Goal: Task Accomplishment & Management: Use online tool/utility

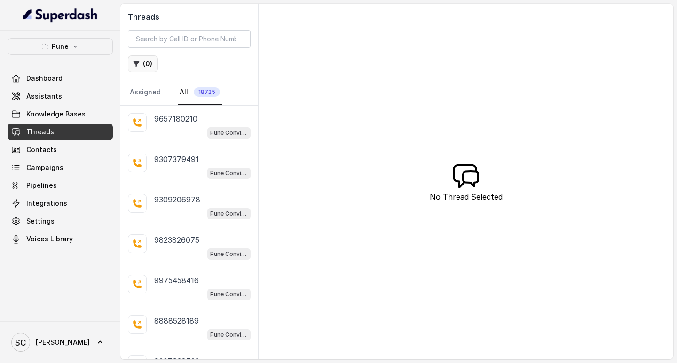
click at [141, 67] on button "( 0 )" at bounding box center [143, 63] width 30 height 17
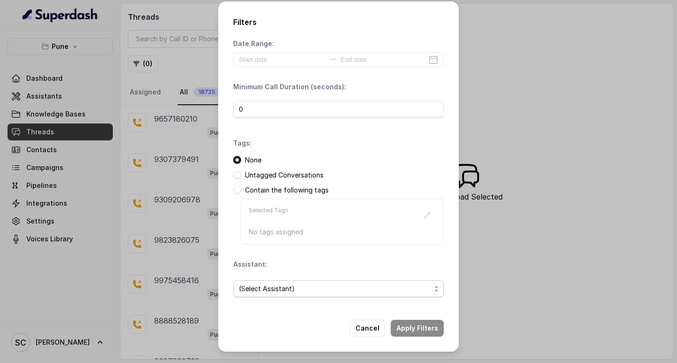
click at [307, 291] on span "(Select Assistant)" at bounding box center [335, 288] width 192 height 11
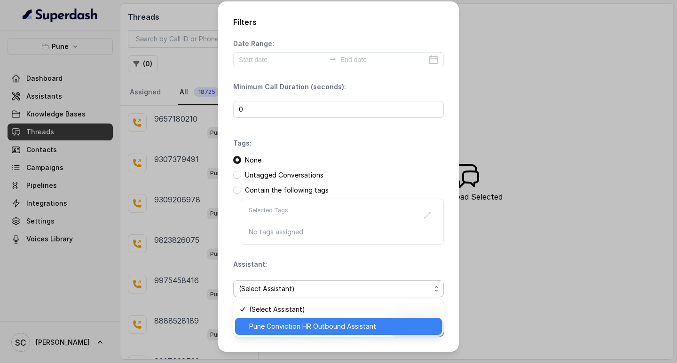
click at [279, 321] on span "Pune Conviction HR Outbound Assistant" at bounding box center [342, 326] width 187 height 11
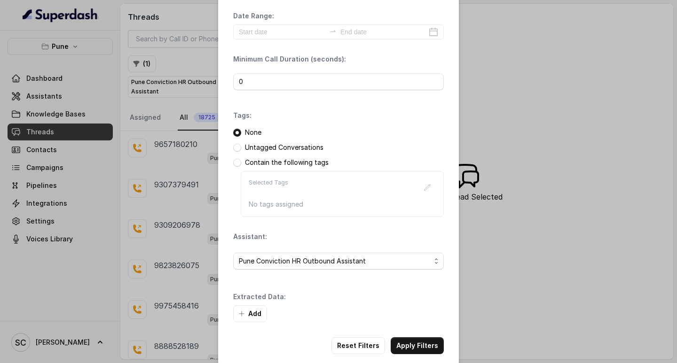
scroll to position [40, 0]
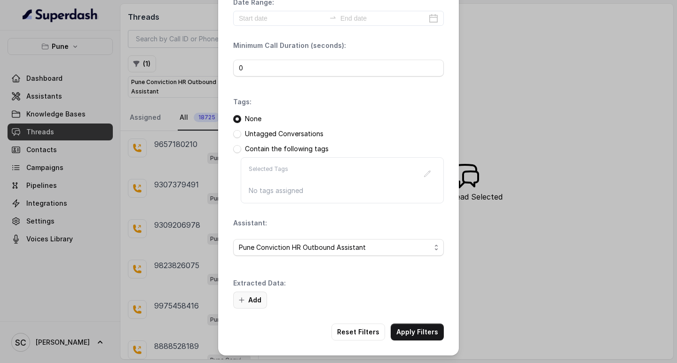
click at [253, 296] on button "Add" at bounding box center [250, 300] width 34 height 17
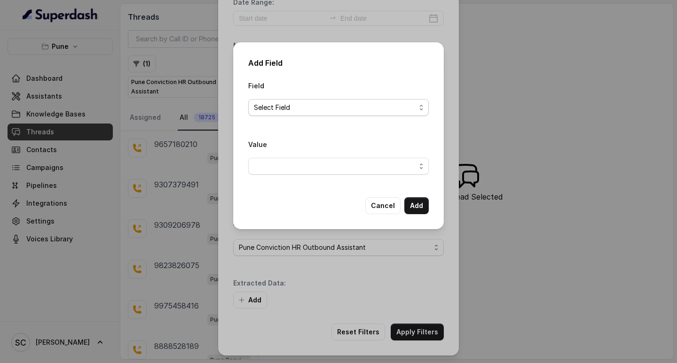
click at [276, 102] on span "Select Field" at bounding box center [335, 107] width 162 height 11
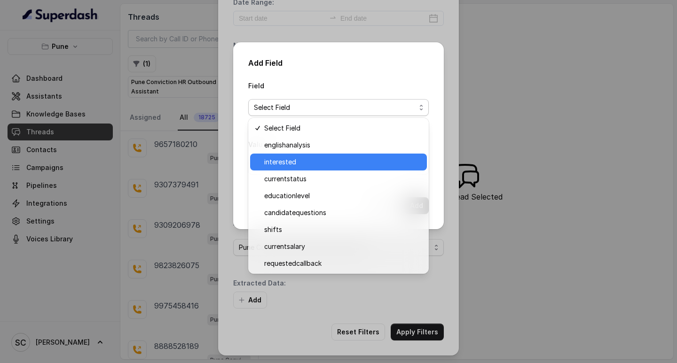
click at [297, 163] on span "interested" at bounding box center [342, 162] width 157 height 11
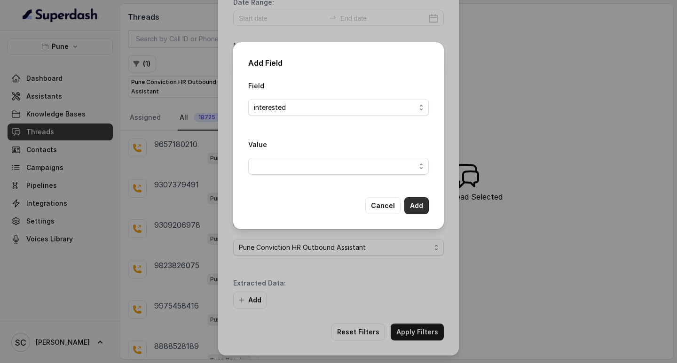
click at [416, 200] on button "Add" at bounding box center [416, 205] width 24 height 17
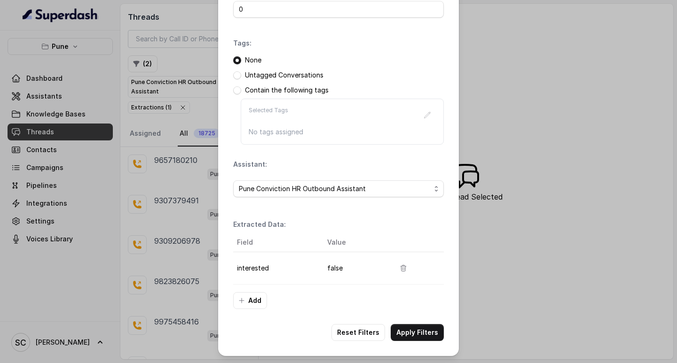
scroll to position [99, 0]
click at [337, 239] on th "Value" at bounding box center [354, 242] width 68 height 19
click at [163, 149] on div "Filters Date Range: Minimum Call Duration (seconds): 0 Tags: None Untagged Conv…" at bounding box center [338, 181] width 677 height 363
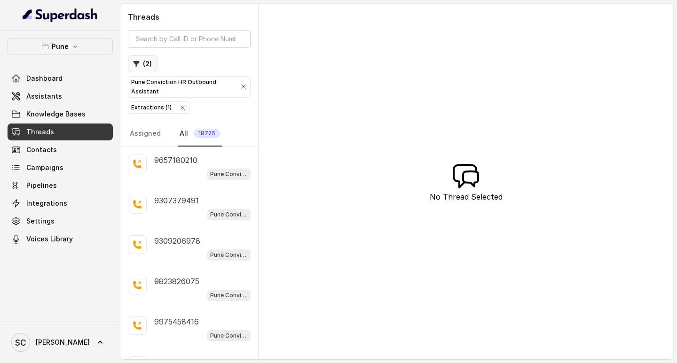
click at [146, 60] on button "( 2 )" at bounding box center [143, 63] width 30 height 17
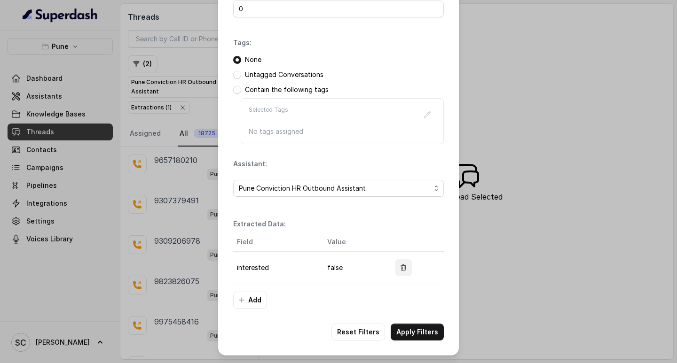
click at [401, 266] on icon "button" at bounding box center [403, 268] width 5 height 6
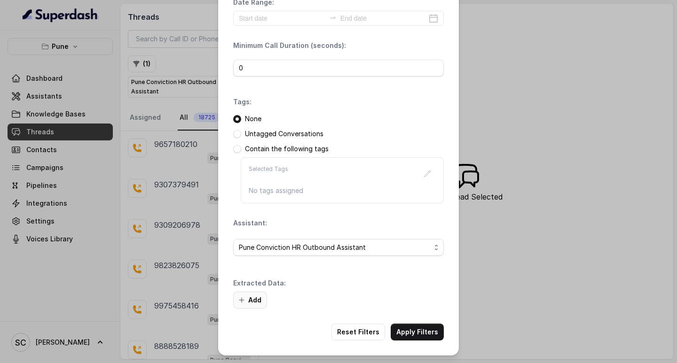
click at [250, 294] on button "Add" at bounding box center [250, 300] width 34 height 17
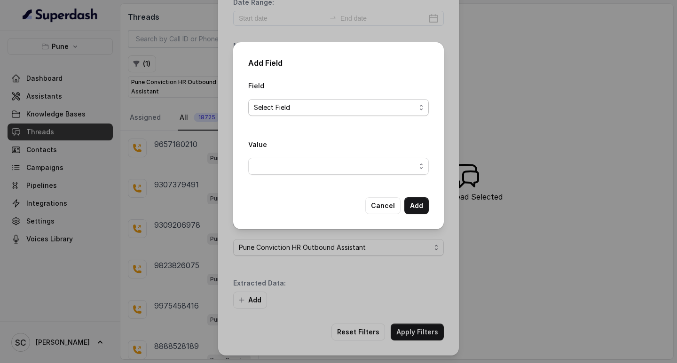
click at [294, 103] on span "Select Field" at bounding box center [335, 107] width 162 height 11
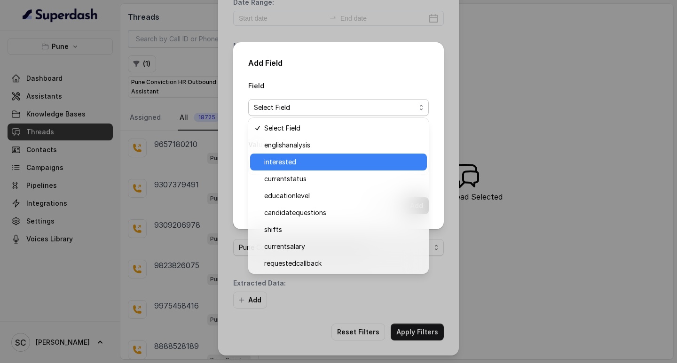
click at [290, 163] on span "interested" at bounding box center [342, 162] width 157 height 11
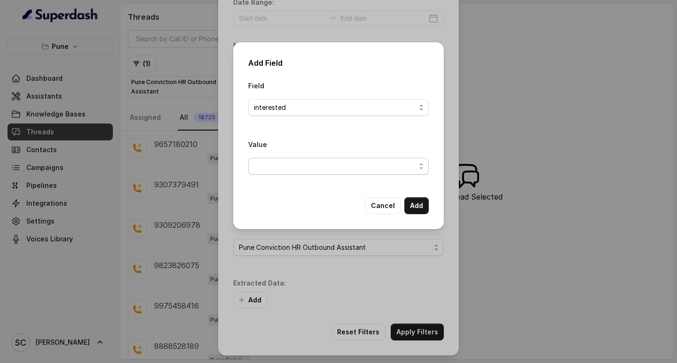
click at [348, 168] on span "button" at bounding box center [338, 166] width 180 height 17
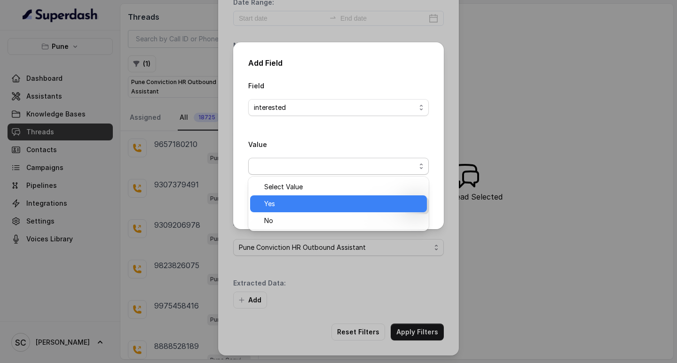
click at [294, 209] on span "Yes" at bounding box center [342, 203] width 157 height 11
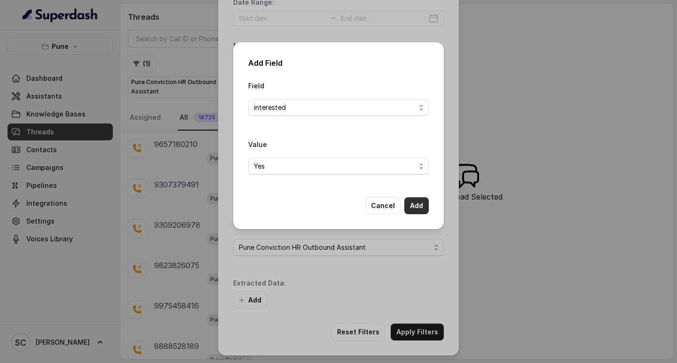
click at [419, 204] on button "Add" at bounding box center [416, 205] width 24 height 17
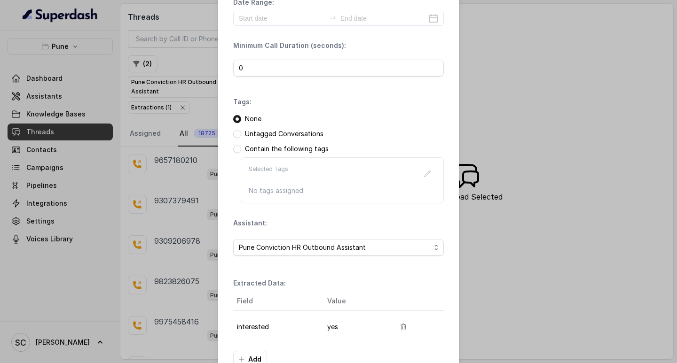
scroll to position [99, 0]
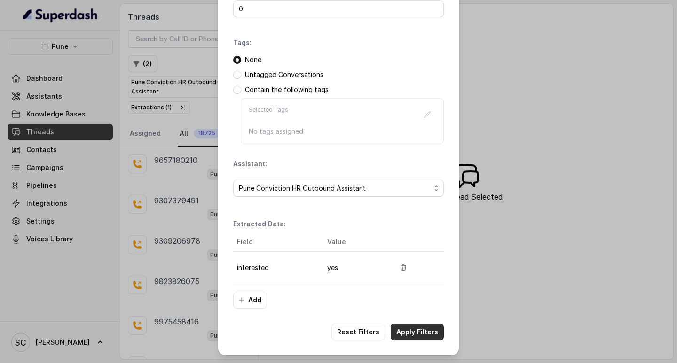
click at [419, 333] on button "Apply Filters" at bounding box center [417, 332] width 53 height 17
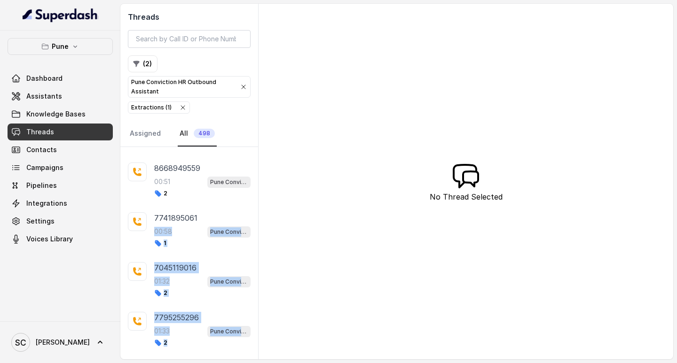
scroll to position [6449, 0]
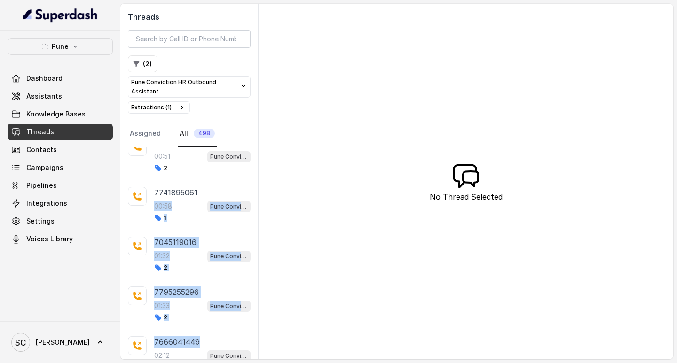
click at [256, 353] on div "Threads ( 2 ) Pune Conviction HR Outbound Assistant Extractions ( 1 ) Assigned …" at bounding box center [396, 182] width 553 height 356
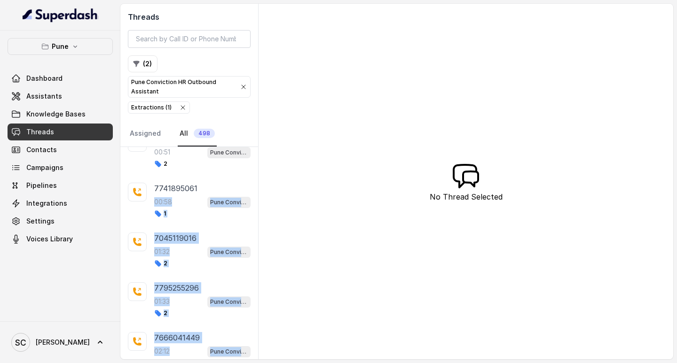
click at [311, 234] on div "Threads ( 2 ) Pune Conviction HR Outbound Assistant Extractions ( 1 ) Assigned …" at bounding box center [396, 182] width 553 height 356
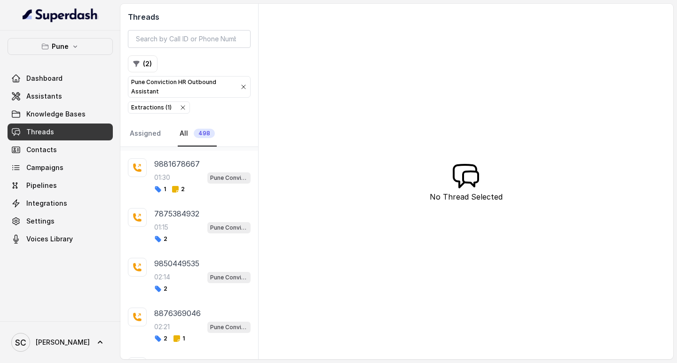
scroll to position [18408, 0]
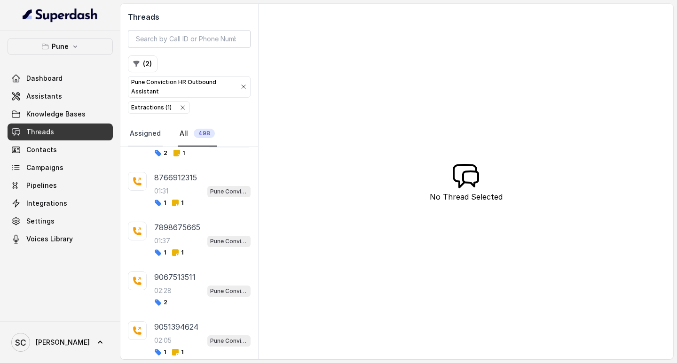
click at [129, 130] on link "Assigned" at bounding box center [145, 133] width 35 height 25
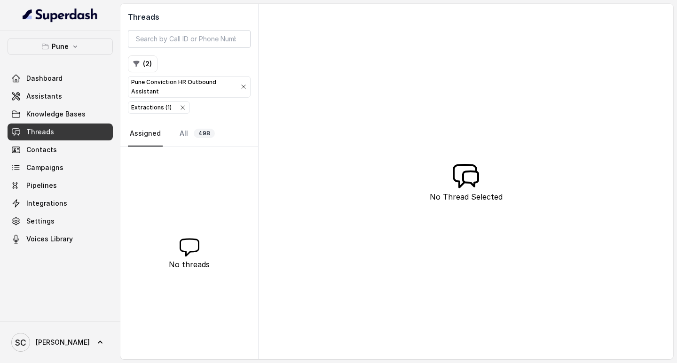
click at [89, 125] on link "Threads" at bounding box center [60, 132] width 105 height 17
